Goal: Check status: Check status

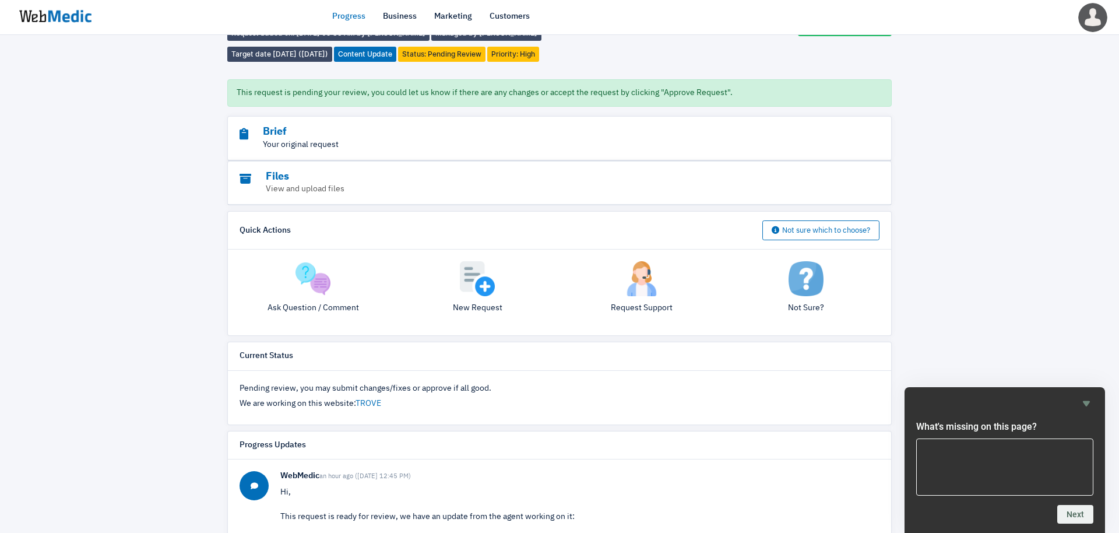
scroll to position [59, 0]
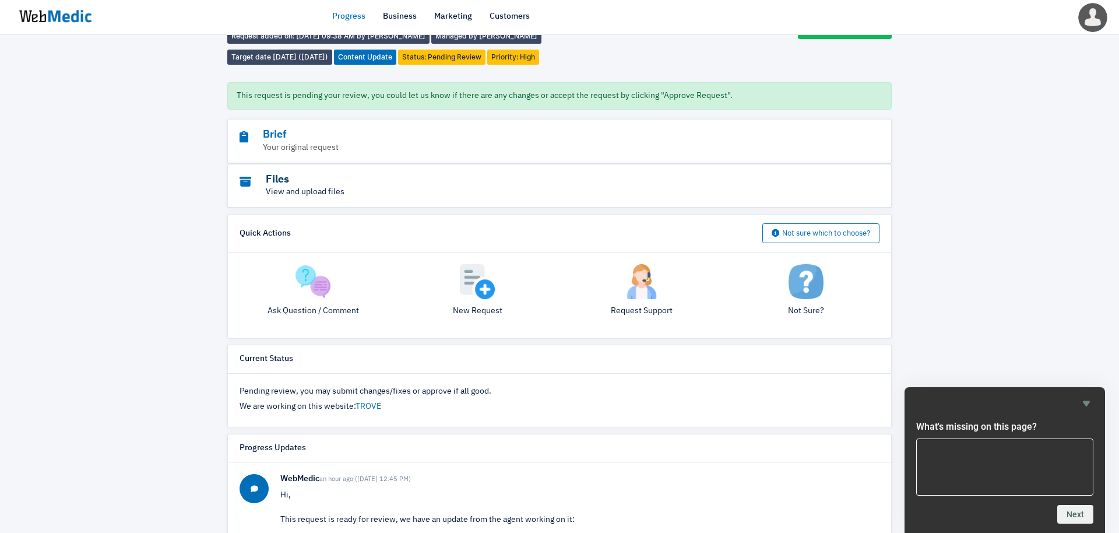
click at [278, 179] on h3 "Files" at bounding box center [527, 179] width 576 height 13
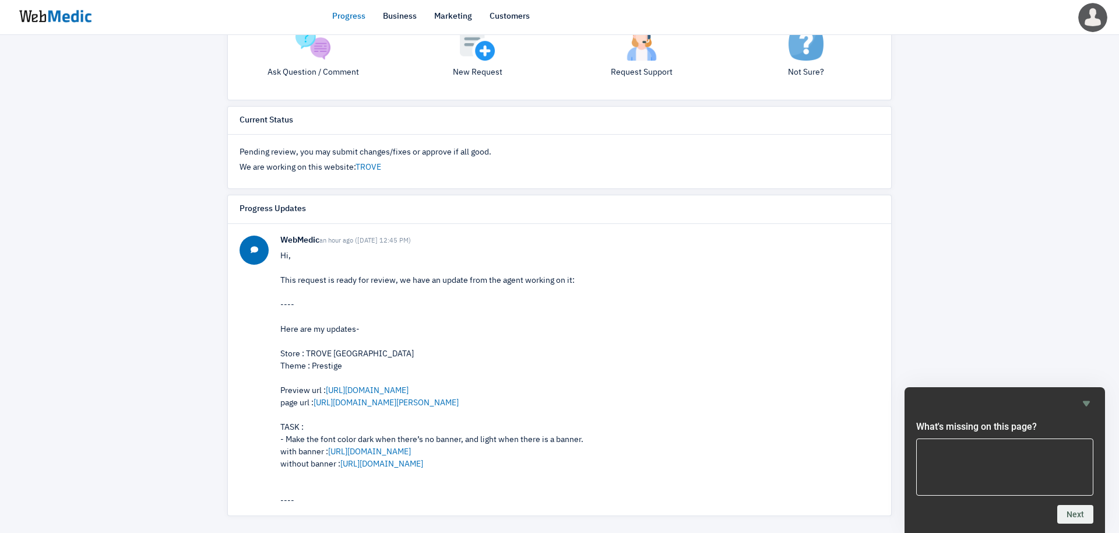
scroll to position [392, 0]
drag, startPoint x: 332, startPoint y: 275, endPoint x: 515, endPoint y: 274, distance: 183.0
click at [515, 274] on p "Hi, This request is ready for review, we have an update from the agent working …" at bounding box center [579, 414] width 599 height 330
click at [502, 288] on p "Hi, This request is ready for review, we have an update from the agent working …" at bounding box center [579, 414] width 599 height 330
drag, startPoint x: 541, startPoint y: 283, endPoint x: 407, endPoint y: 283, distance: 134.6
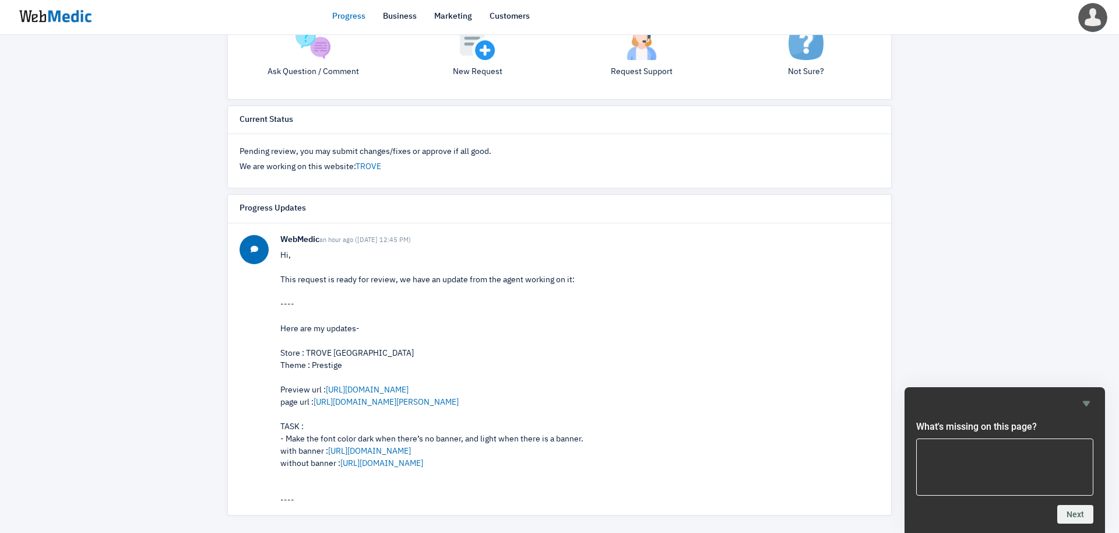
click at [406, 283] on p "Hi, This request is ready for review, we have an update from the agent working …" at bounding box center [579, 414] width 599 height 330
click at [407, 283] on p "Hi, This request is ready for review, we have an update from the agent working …" at bounding box center [579, 414] width 599 height 330
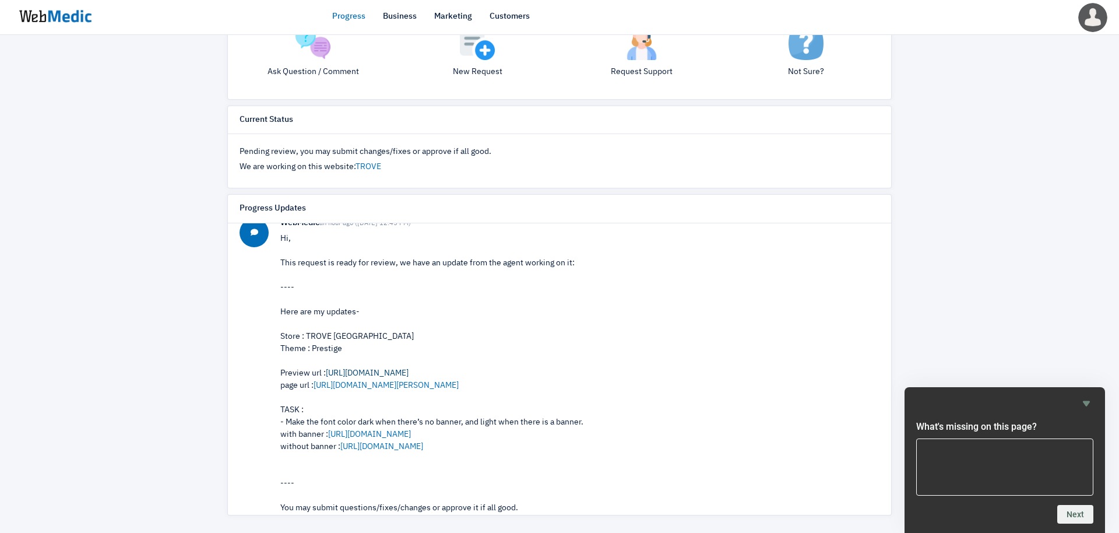
scroll to position [20, 0]
click at [399, 371] on link "[URL][DOMAIN_NAME]" at bounding box center [367, 370] width 83 height 8
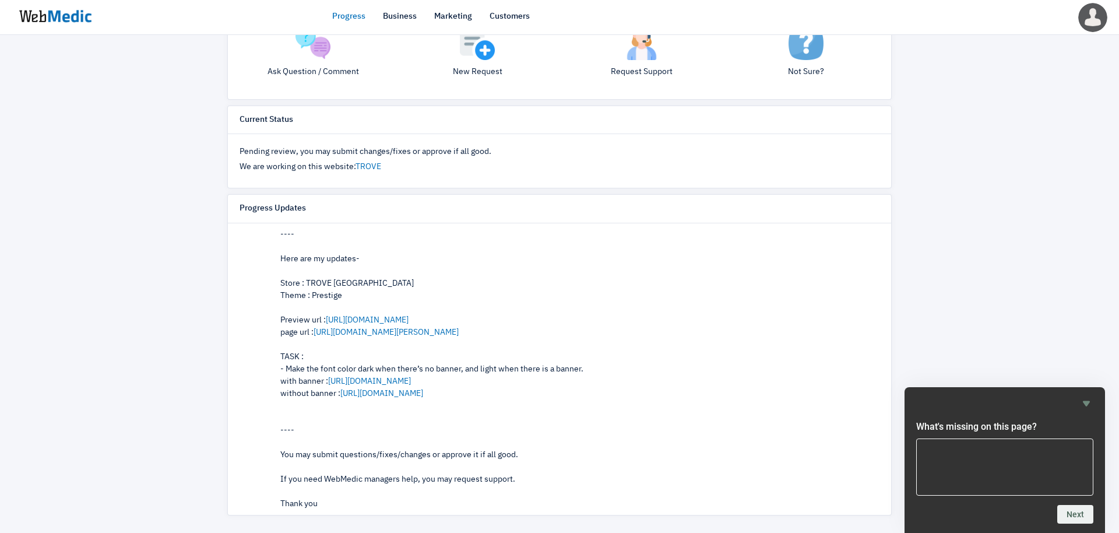
scroll to position [77, 0]
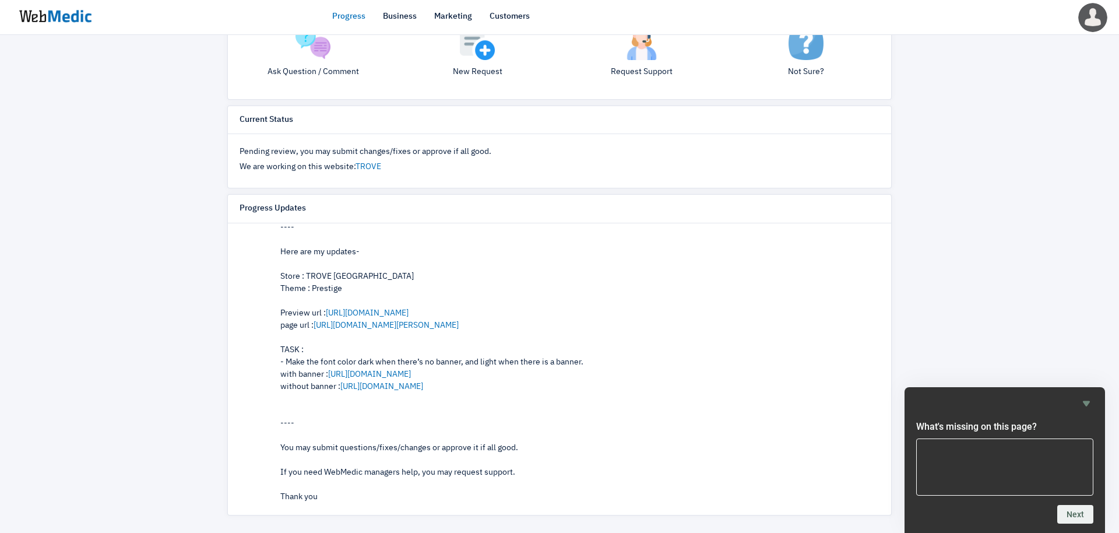
drag, startPoint x: 288, startPoint y: 474, endPoint x: 496, endPoint y: 467, distance: 208.2
click at [496, 467] on p "Hi, This request is ready for review, we have an update from the agent working …" at bounding box center [579, 337] width 599 height 330
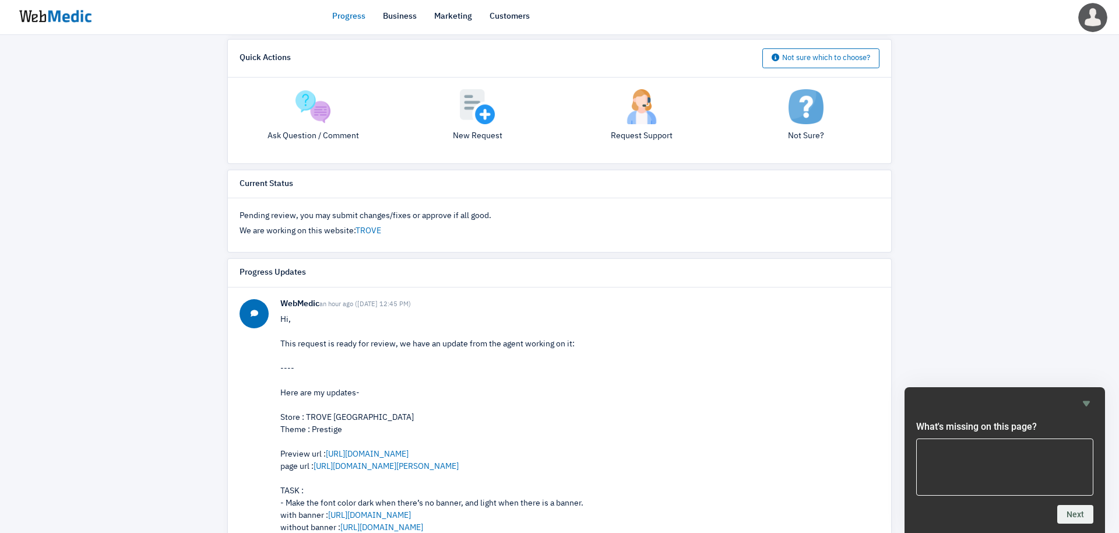
scroll to position [392, 0]
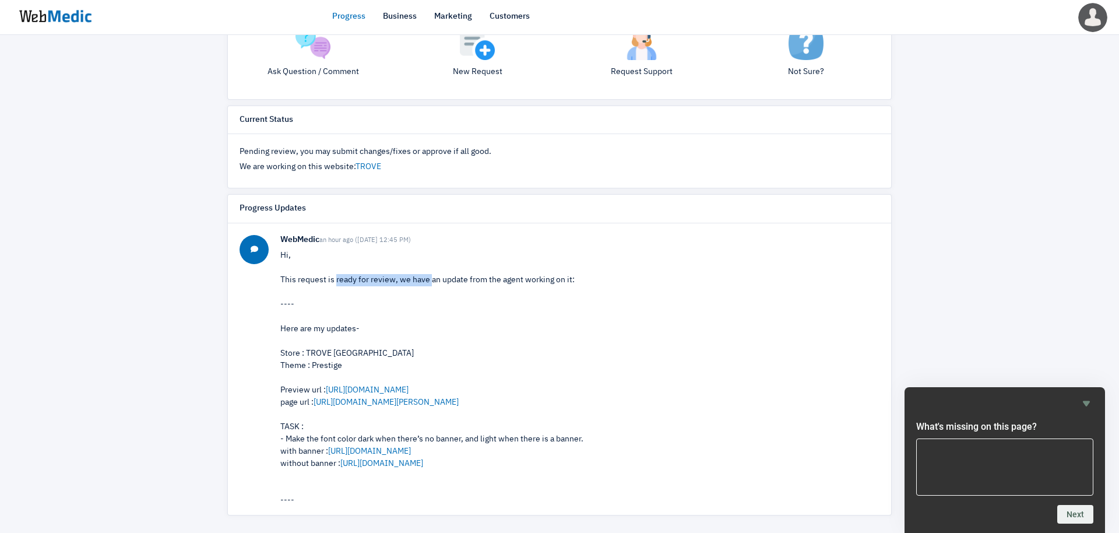
drag, startPoint x: 293, startPoint y: 281, endPoint x: 380, endPoint y: 282, distance: 87.4
click at [380, 282] on p "Hi, This request is ready for review, we have an update from the agent working …" at bounding box center [579, 414] width 599 height 330
drag, startPoint x: 283, startPoint y: 279, endPoint x: 550, endPoint y: 284, distance: 267.5
click at [550, 286] on p "Hi, This request is ready for review, we have an update from the agent working …" at bounding box center [579, 414] width 599 height 330
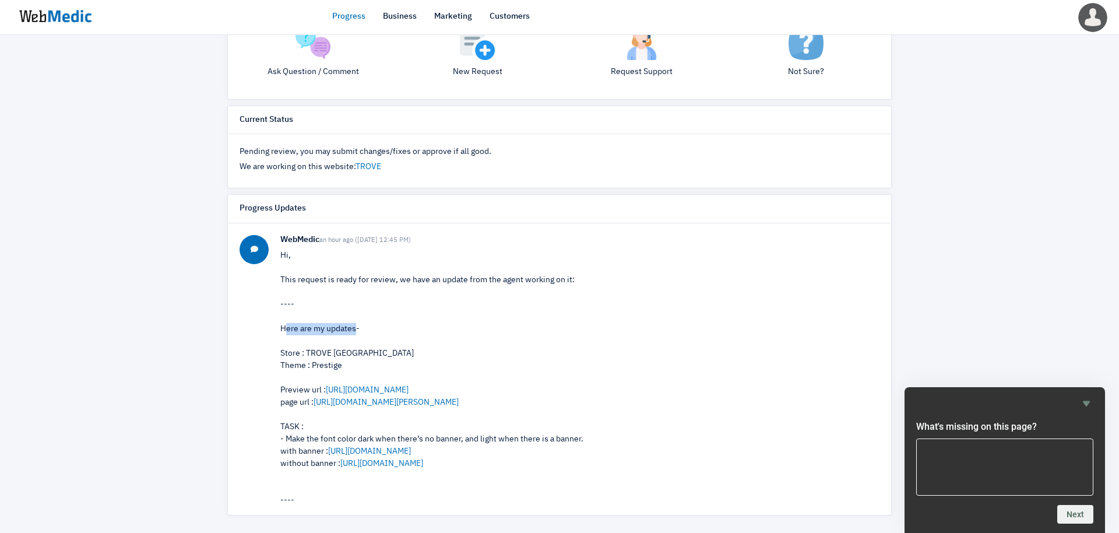
drag, startPoint x: 286, startPoint y: 328, endPoint x: 358, endPoint y: 327, distance: 71.7
click at [358, 328] on div "Here are my updates- Store : TROVE [GEOGRAPHIC_DATA] Theme : Prestige Preview u…" at bounding box center [579, 396] width 599 height 147
click at [358, 327] on div "Here are my updates- Store : TROVE [GEOGRAPHIC_DATA] Theme : Prestige Preview u…" at bounding box center [579, 396] width 599 height 147
drag, startPoint x: 283, startPoint y: 351, endPoint x: 401, endPoint y: 350, distance: 118.3
click at [401, 350] on div "Here are my updates- Store : TROVE [GEOGRAPHIC_DATA] Theme : Prestige Preview u…" at bounding box center [579, 396] width 599 height 147
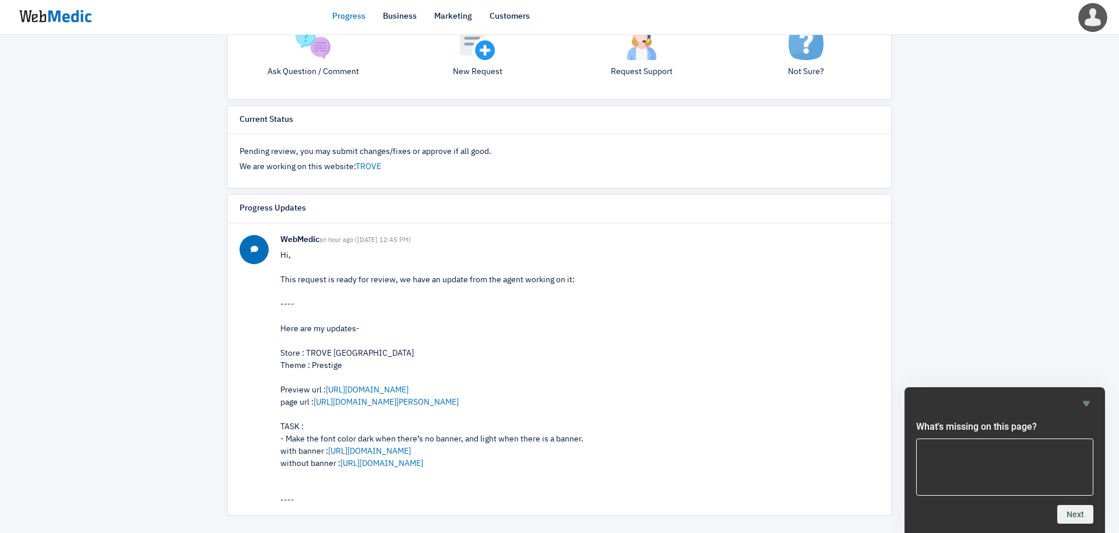
click at [401, 350] on div "Here are my updates- Store : TROVE [GEOGRAPHIC_DATA] Theme : Prestige Preview u…" at bounding box center [579, 396] width 599 height 147
drag, startPoint x: 368, startPoint y: 372, endPoint x: 259, endPoint y: 334, distance: 114.8
click at [259, 334] on div "WebMedic an hour ago ([DATE] 12:45 PM) Hi, This request is ready for review, we…" at bounding box center [559, 408] width 640 height 346
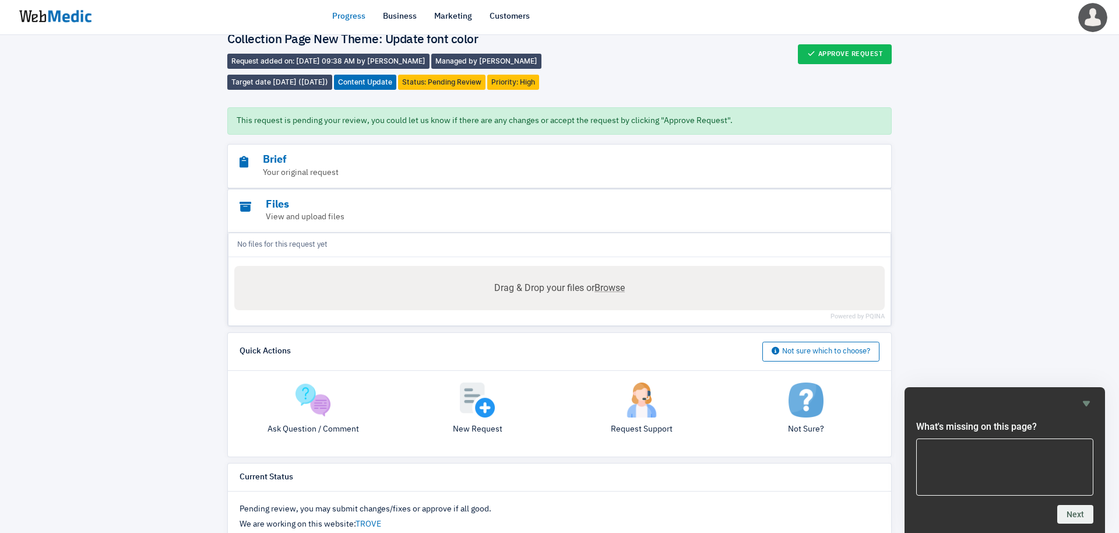
scroll to position [0, 0]
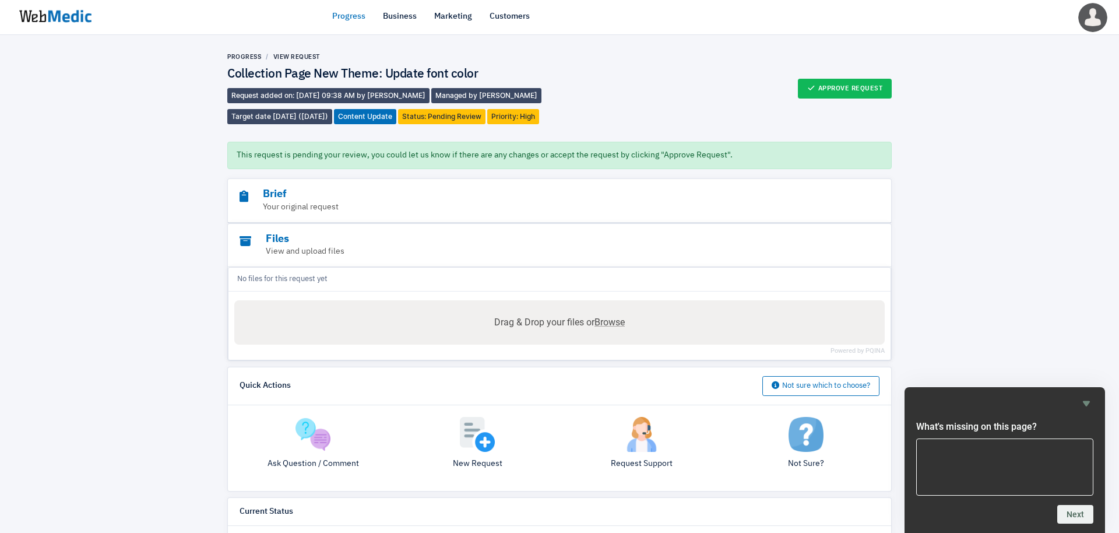
click at [396, 121] on span "Content Update" at bounding box center [365, 116] width 62 height 15
drag, startPoint x: 269, startPoint y: 115, endPoint x: 365, endPoint y: 114, distance: 96.2
click at [365, 114] on div "Progress View Request Collection Page New Theme: Update font color Request adde…" at bounding box center [393, 88] width 332 height 72
click at [365, 114] on span "Content Update" at bounding box center [365, 116] width 62 height 15
drag, startPoint x: 253, startPoint y: 97, endPoint x: 400, endPoint y: 93, distance: 147.5
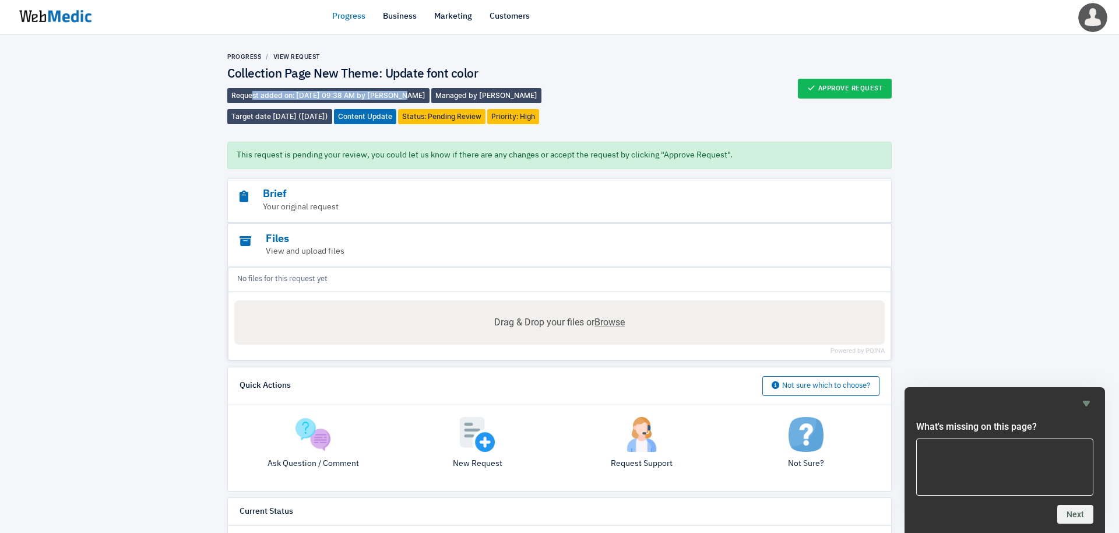
click at [400, 93] on span "Request added on: [DATE] 09:38 AM by [PERSON_NAME]" at bounding box center [328, 95] width 202 height 15
drag, startPoint x: 434, startPoint y: 92, endPoint x: 524, endPoint y: 92, distance: 90.3
click at [479, 92] on span "Managed by [PERSON_NAME]" at bounding box center [486, 95] width 110 height 15
click at [1091, 403] on icon "Hide survey" at bounding box center [1086, 403] width 14 height 14
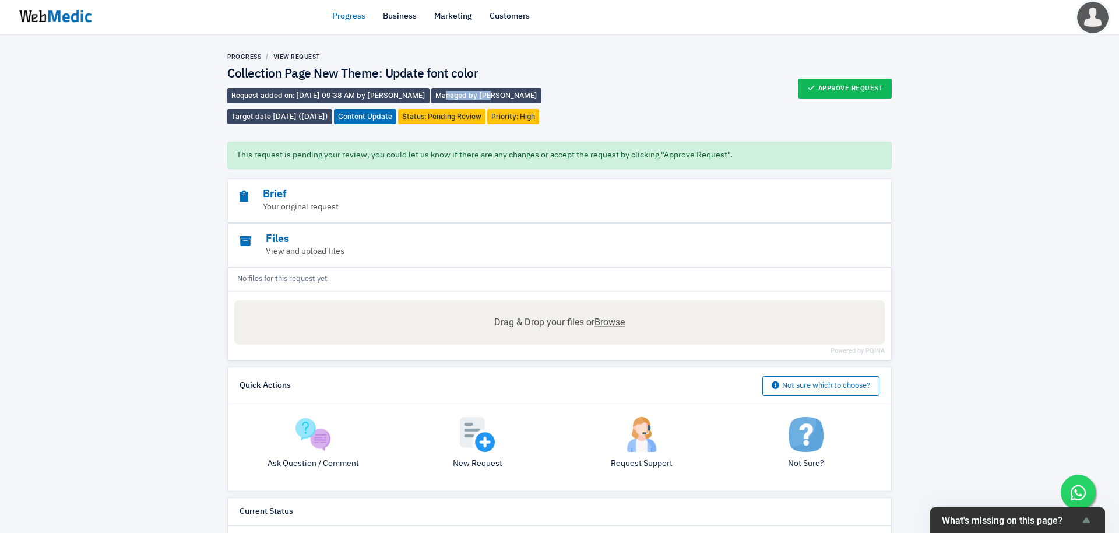
click at [1083, 17] on img at bounding box center [1092, 17] width 36 height 36
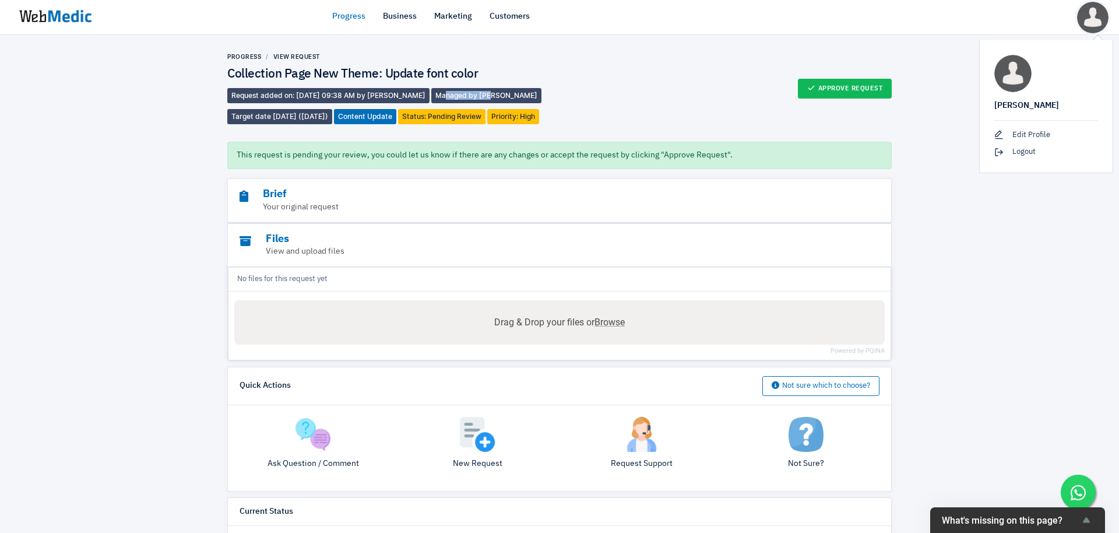
click at [1083, 17] on img at bounding box center [1092, 17] width 36 height 36
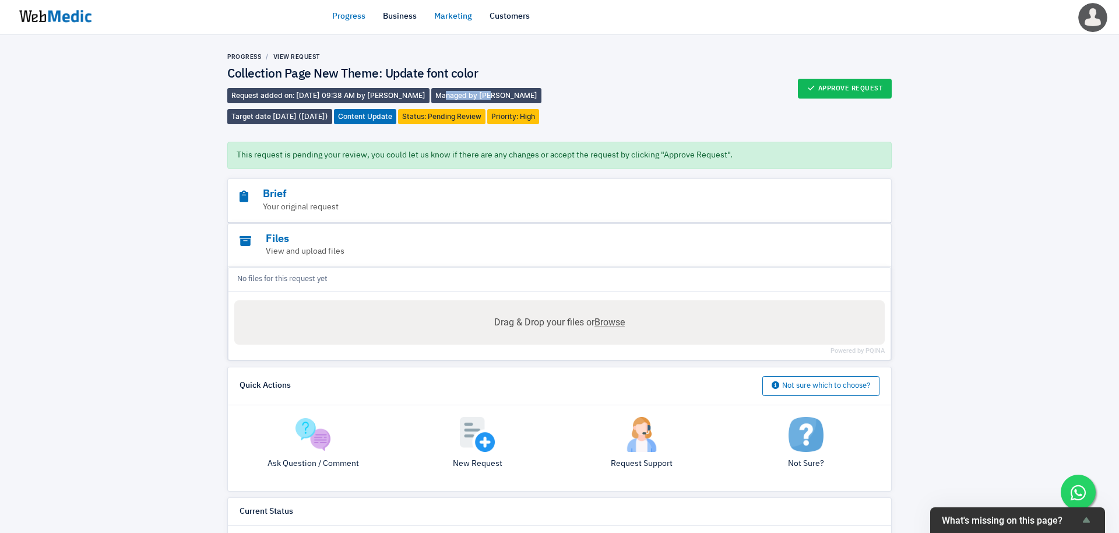
click at [443, 16] on link "Marketing" at bounding box center [453, 16] width 38 height 12
click at [335, 196] on h3 "Brief" at bounding box center [527, 194] width 576 height 13
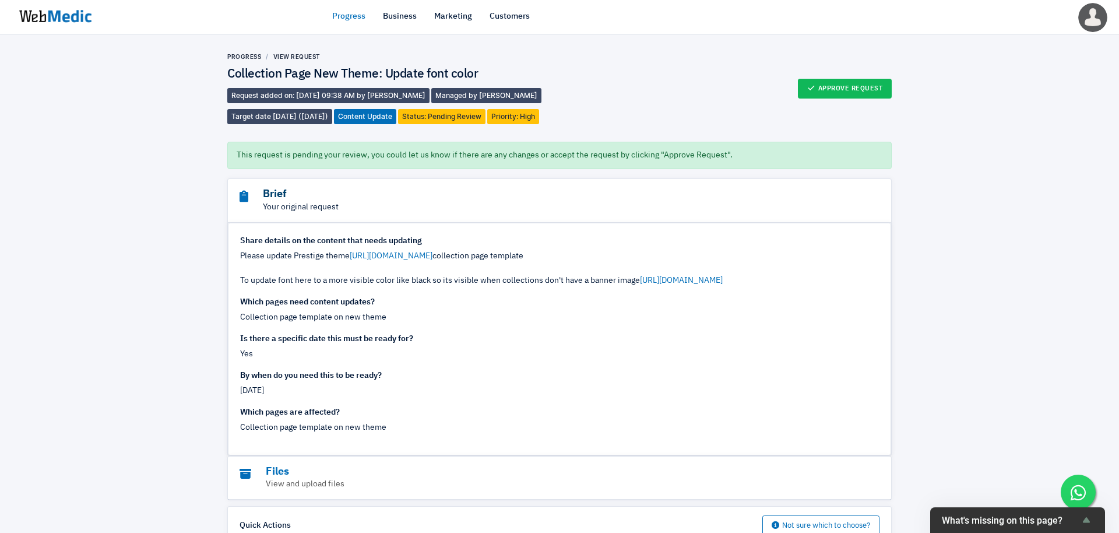
click at [336, 196] on h3 "Brief" at bounding box center [527, 194] width 576 height 13
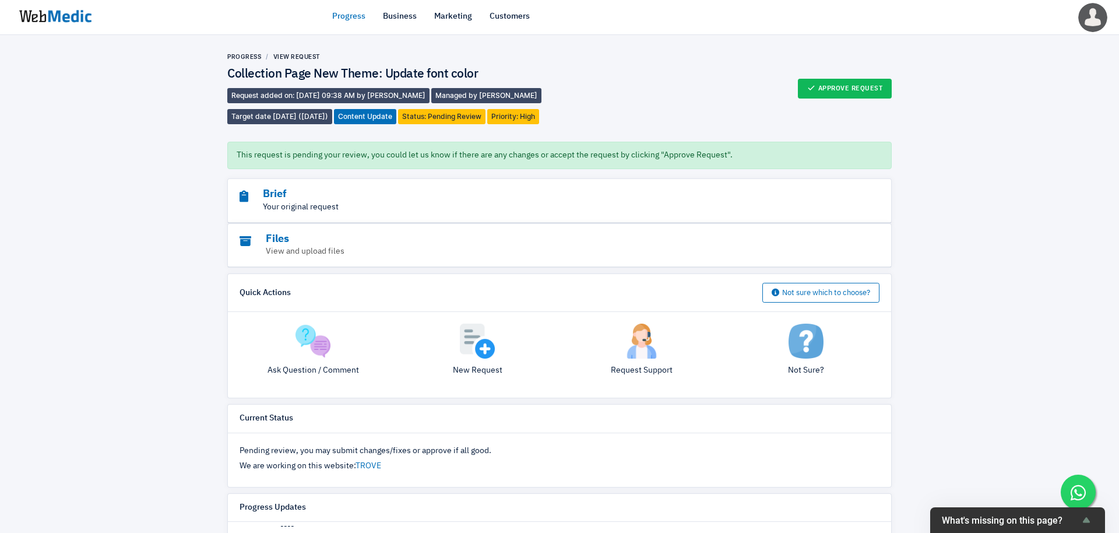
click at [339, 204] on p "Your original request" at bounding box center [527, 207] width 576 height 12
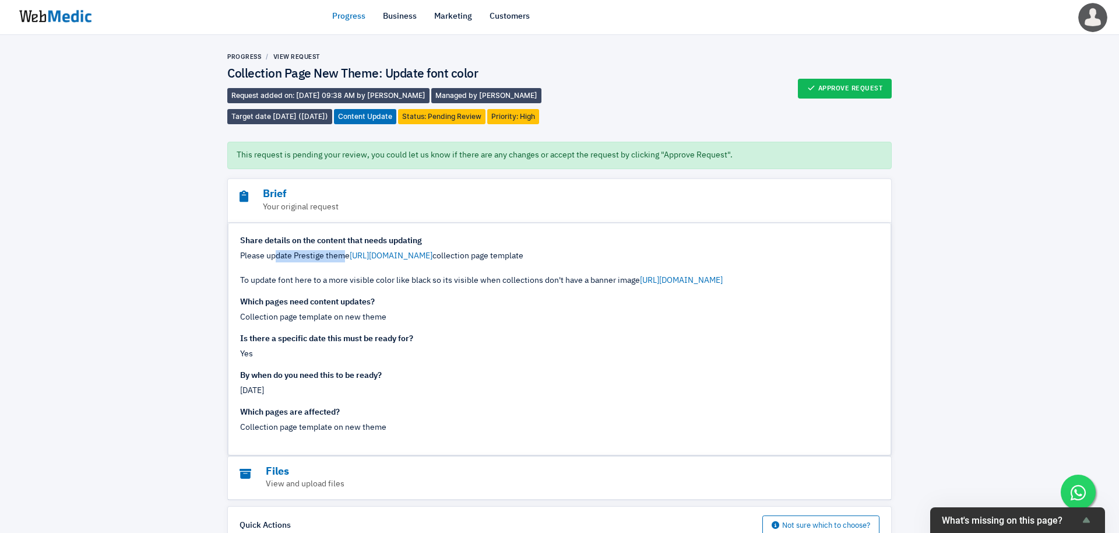
drag, startPoint x: 277, startPoint y: 256, endPoint x: 341, endPoint y: 256, distance: 64.7
click at [341, 256] on div "Please update Prestige theme [URL][DOMAIN_NAME] collection page template To upd…" at bounding box center [559, 268] width 639 height 37
click at [302, 255] on div "Please update Prestige theme [URL][DOMAIN_NAME] collection page template To upd…" at bounding box center [559, 268] width 639 height 37
click at [360, 258] on link "[URL][DOMAIN_NAME]" at bounding box center [391, 256] width 83 height 8
click at [683, 277] on link "[URL][DOMAIN_NAME]" at bounding box center [681, 280] width 83 height 8
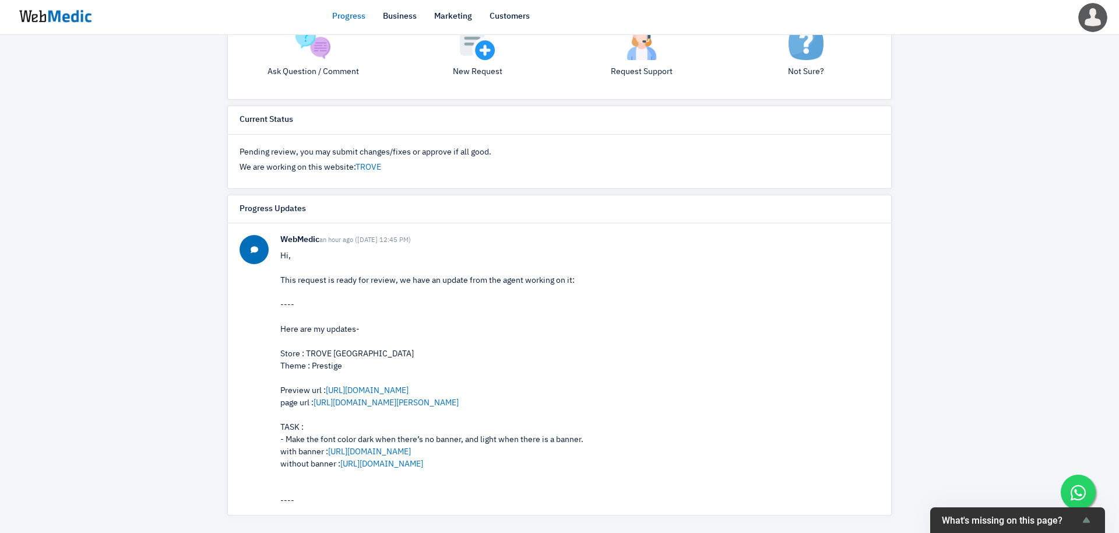
scroll to position [77, 0]
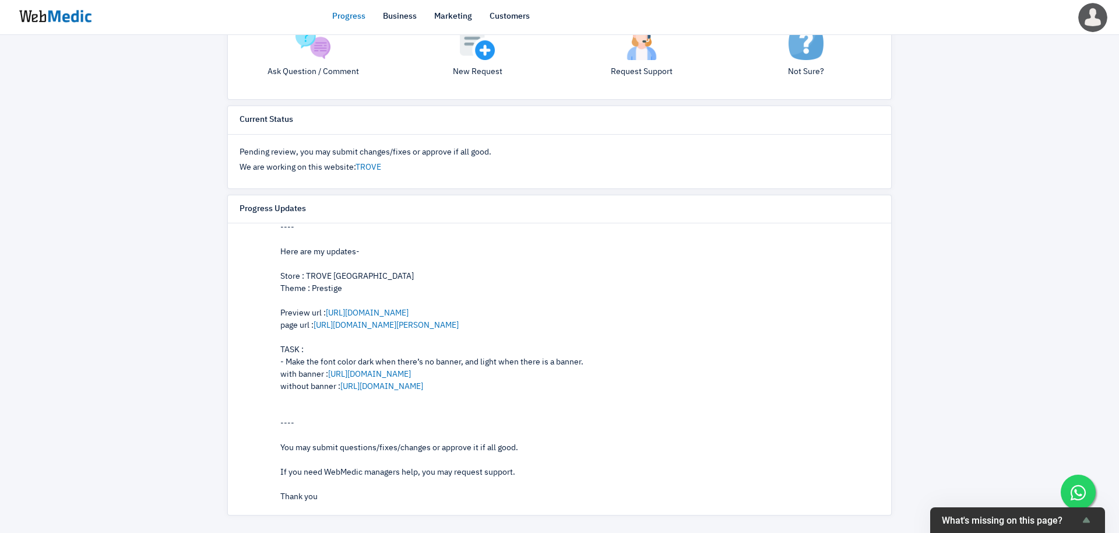
drag, startPoint x: 296, startPoint y: 448, endPoint x: 498, endPoint y: 445, distance: 202.2
click at [498, 445] on p "Hi, This request is ready for review, we have an update from the agent working …" at bounding box center [579, 337] width 599 height 330
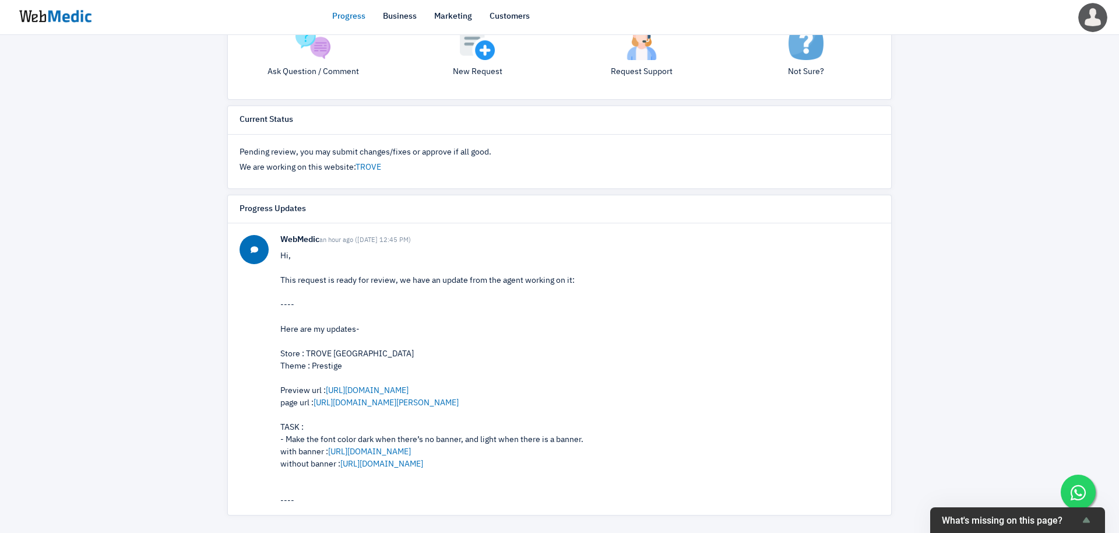
drag, startPoint x: 294, startPoint y: 283, endPoint x: 578, endPoint y: 283, distance: 284.4
click at [578, 283] on p "Hi, This request is ready for review, we have an update from the agent working …" at bounding box center [579, 415] width 599 height 330
click at [304, 335] on div "Here are my updates- Store : TROVE [GEOGRAPHIC_DATA] Theme : Prestige Preview u…" at bounding box center [579, 396] width 599 height 147
drag, startPoint x: 302, startPoint y: 368, endPoint x: 323, endPoint y: 368, distance: 21.6
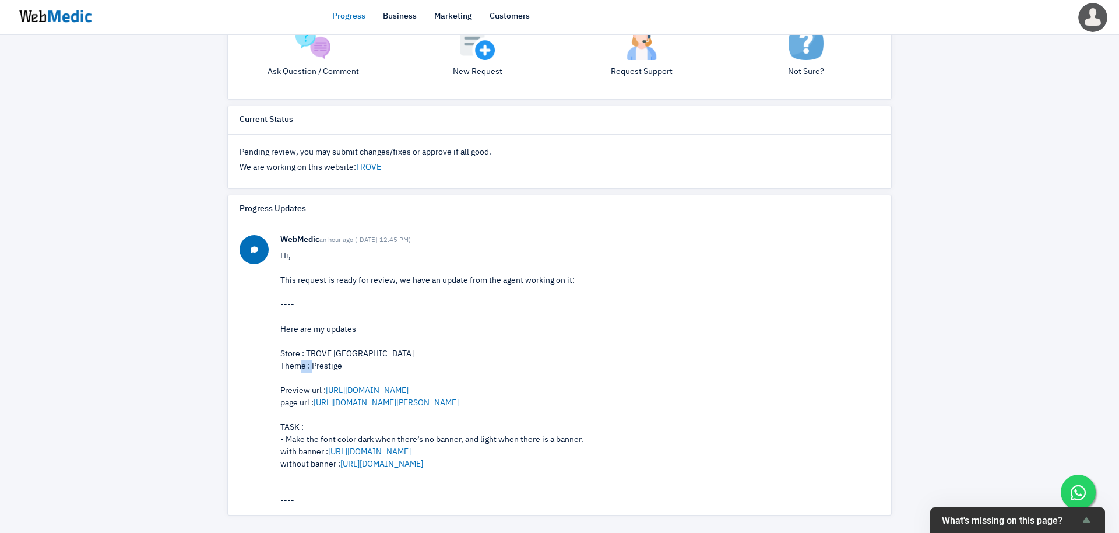
click at [313, 368] on div "Here are my updates- Store : TROVE [GEOGRAPHIC_DATA] Theme : Prestige Preview u…" at bounding box center [579, 396] width 599 height 147
click at [323, 368] on div "Here are my updates- Store : TROVE [GEOGRAPHIC_DATA] Theme : Prestige Preview u…" at bounding box center [579, 396] width 599 height 147
click at [369, 392] on link "[URL][DOMAIN_NAME]" at bounding box center [367, 390] width 83 height 8
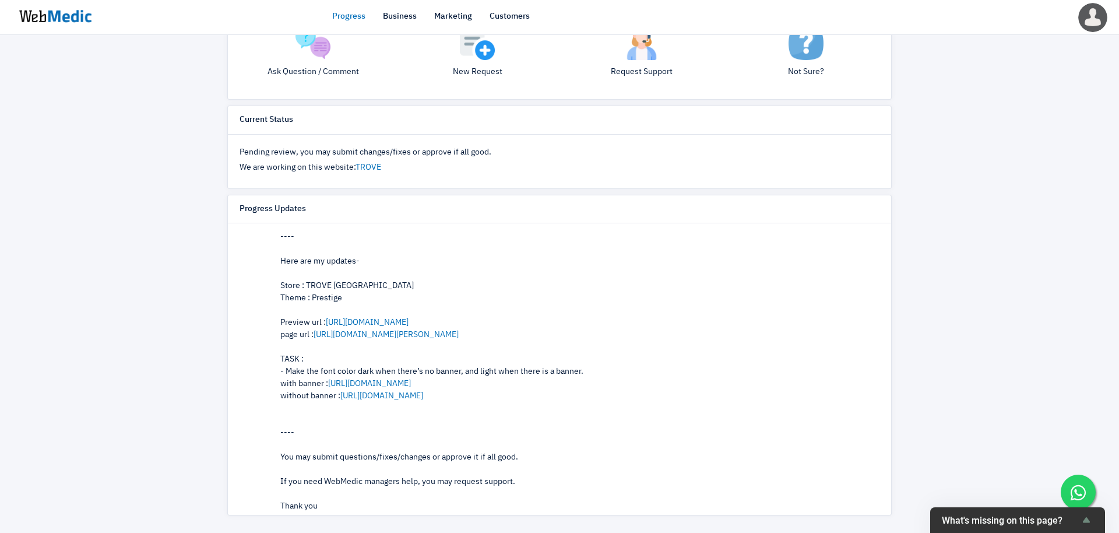
scroll to position [77, 0]
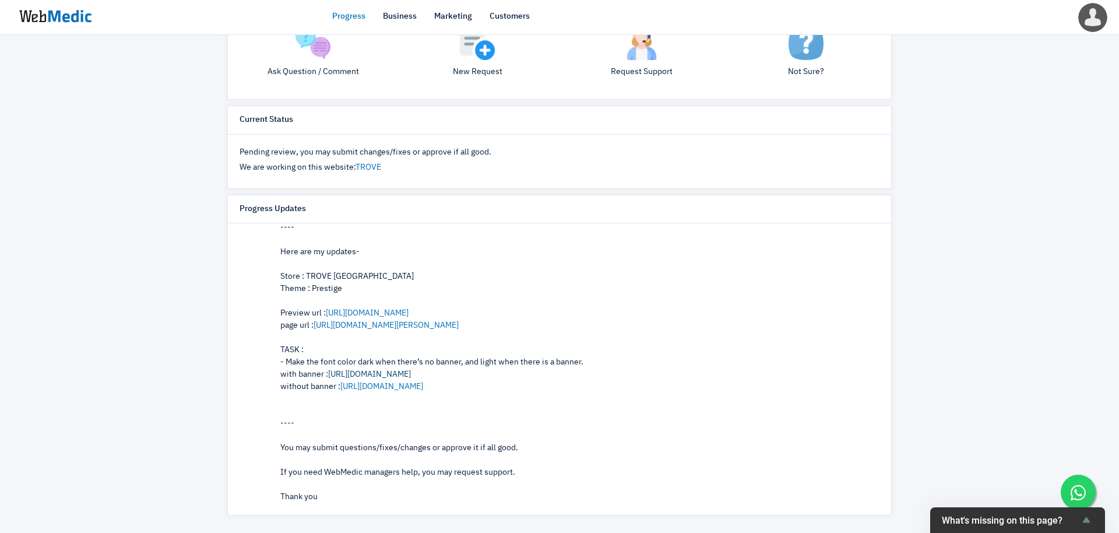
click at [370, 374] on link "[URL][DOMAIN_NAME]" at bounding box center [369, 374] width 83 height 8
click at [413, 389] on link "[URL][DOMAIN_NAME]" at bounding box center [381, 386] width 83 height 8
drag, startPoint x: 295, startPoint y: 363, endPoint x: 506, endPoint y: 355, distance: 211.1
click at [506, 355] on div "Here are my updates- Store : TROVE [GEOGRAPHIC_DATA] Theme : Prestige Preview u…" at bounding box center [579, 319] width 599 height 147
click at [510, 359] on div "Here are my updates- Store : TROVE [GEOGRAPHIC_DATA] Theme : Prestige Preview u…" at bounding box center [579, 319] width 599 height 147
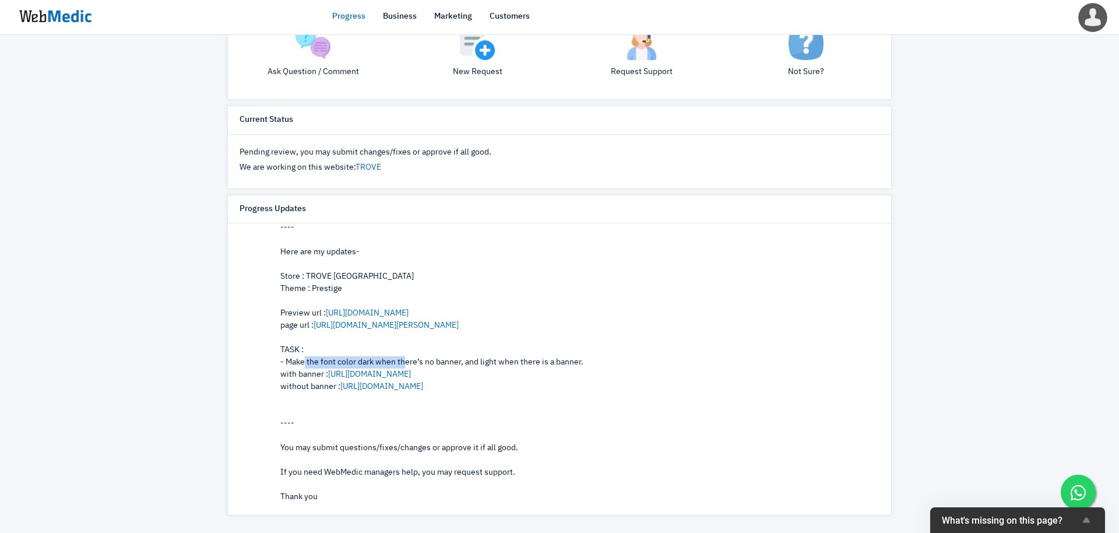
drag, startPoint x: 303, startPoint y: 363, endPoint x: 407, endPoint y: 362, distance: 104.3
click at [407, 362] on div "Here are my updates- Store : TROVE [GEOGRAPHIC_DATA] Theme : Prestige Preview u…" at bounding box center [579, 319] width 599 height 147
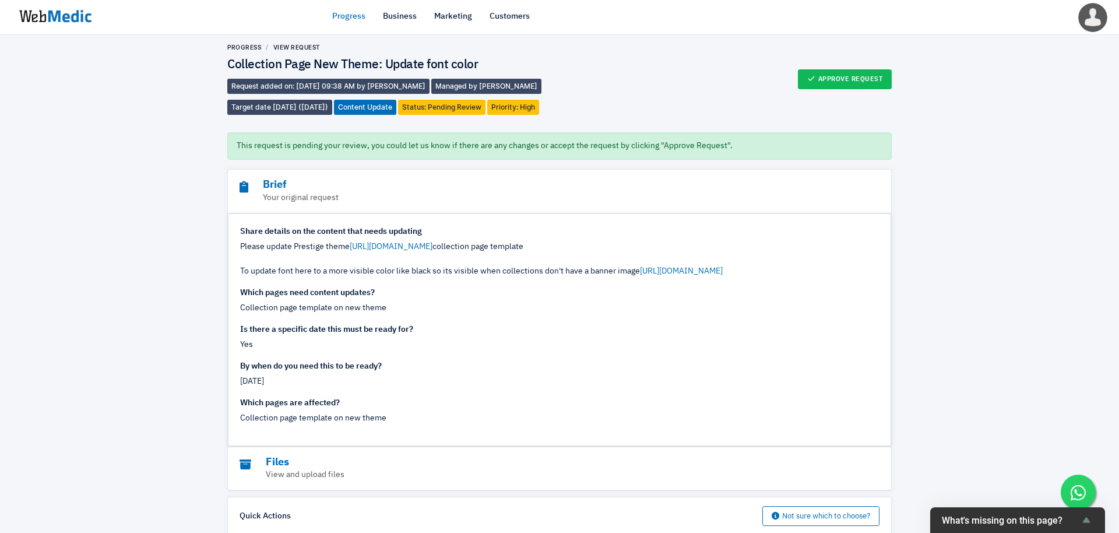
scroll to position [17, 0]
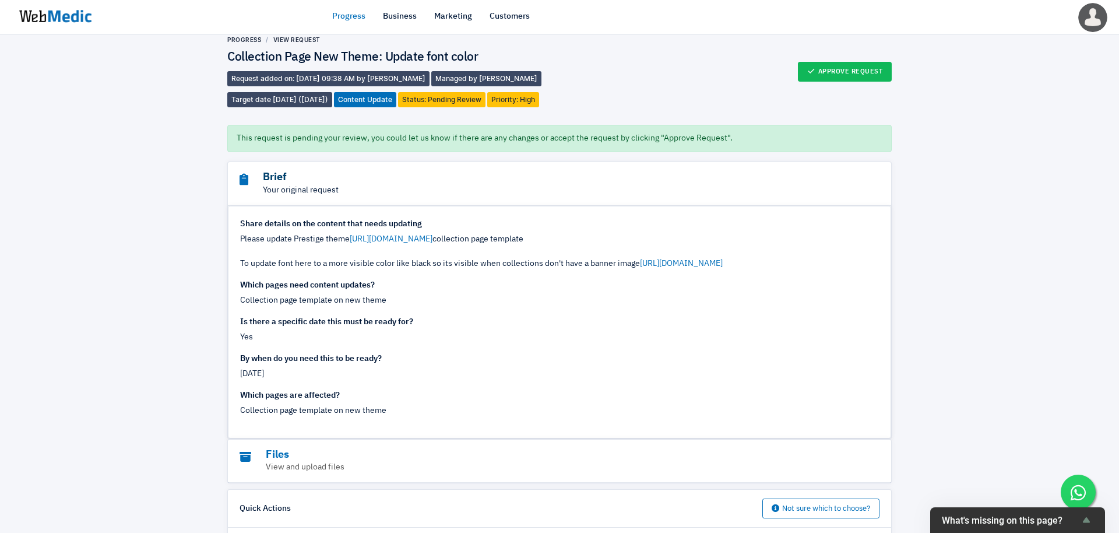
click at [355, 182] on h3 "Brief" at bounding box center [527, 177] width 576 height 13
